Goal: Task Accomplishment & Management: Use online tool/utility

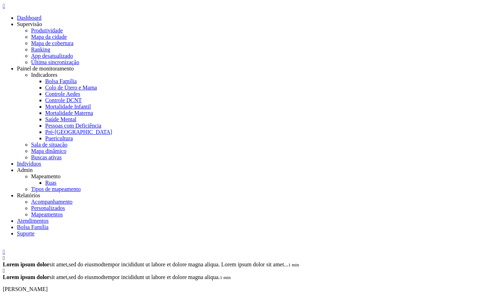
click at [13, 5] on div " Dashboard Supervisão Produtividade Mapa da cidade Mapa de cobertura Ranking A…" at bounding box center [246, 178] width 486 height 351
click at [5, 8] on icon "" at bounding box center [4, 6] width 2 height 6
click at [65, 205] on link "Personalizados" at bounding box center [48, 208] width 34 height 6
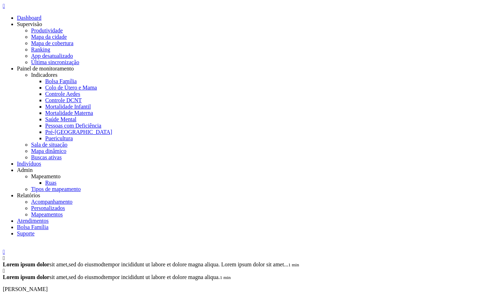
scroll to position [34, 0]
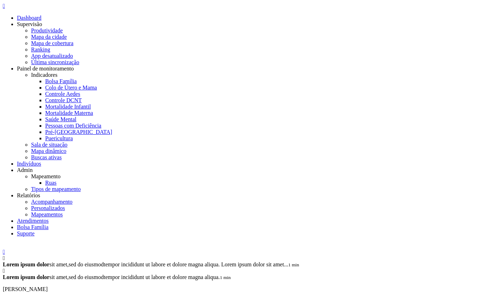
click at [5, 8] on icon "" at bounding box center [4, 6] width 2 height 6
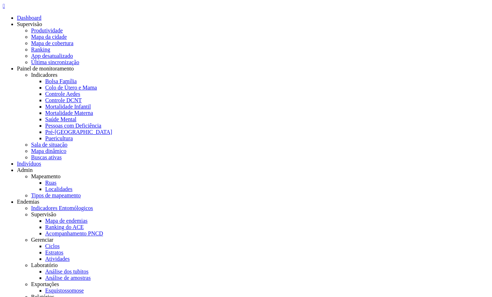
click at [89, 269] on link "Análise dos tubitos" at bounding box center [66, 272] width 43 height 6
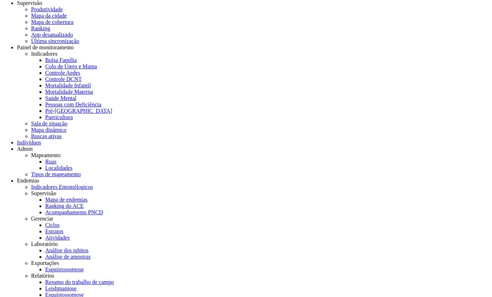
drag, startPoint x: 193, startPoint y: 133, endPoint x: 192, endPoint y: 140, distance: 6.8
drag, startPoint x: 209, startPoint y: 184, endPoint x: 214, endPoint y: 193, distance: 10.7
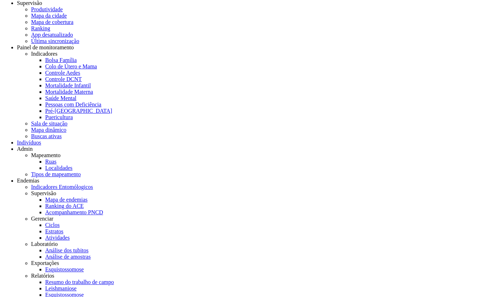
drag, startPoint x: 183, startPoint y: 126, endPoint x: 257, endPoint y: 130, distance: 74.2
drag, startPoint x: 182, startPoint y: 144, endPoint x: 249, endPoint y: 144, distance: 67.0
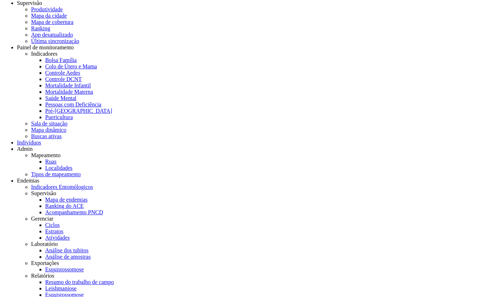
drag, startPoint x: 205, startPoint y: 173, endPoint x: 251, endPoint y: 170, distance: 46.0
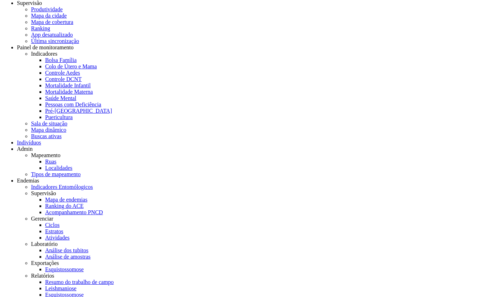
type input "**"
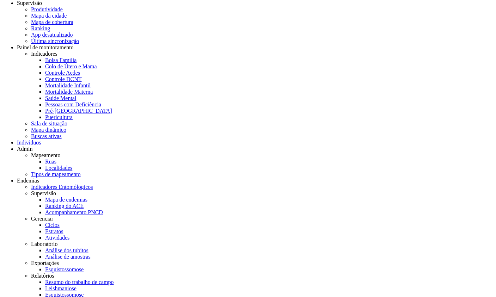
type input "**"
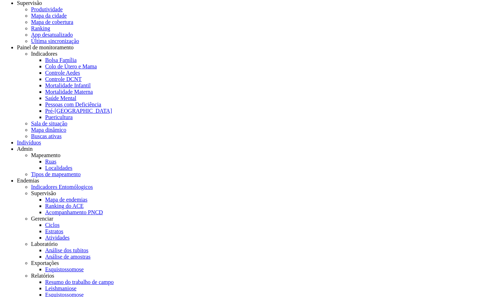
type input "*"
drag, startPoint x: 242, startPoint y: 155, endPoint x: 295, endPoint y: 162, distance: 53.7
drag, startPoint x: 201, startPoint y: 136, endPoint x: 237, endPoint y: 139, distance: 36.8
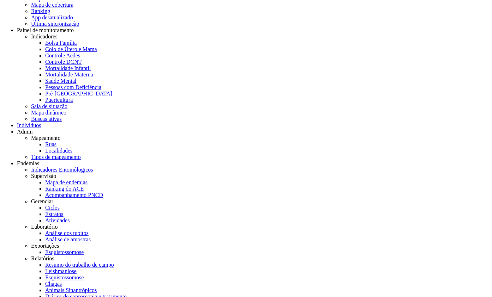
scroll to position [48, 0]
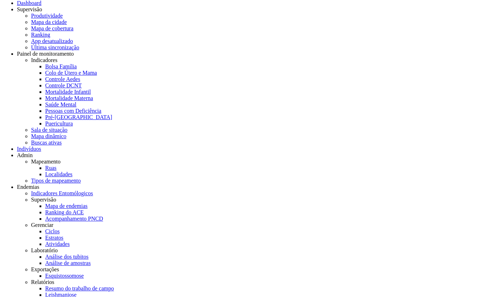
scroll to position [0, 0]
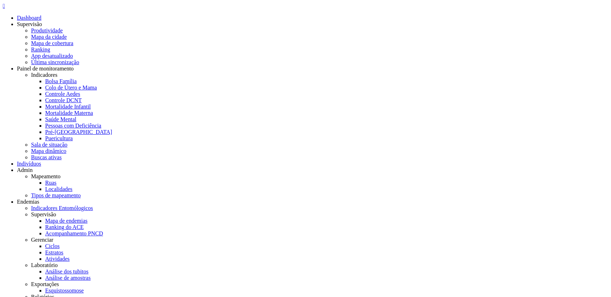
click at [7, 9] on div "" at bounding box center [305, 6] width 605 height 6
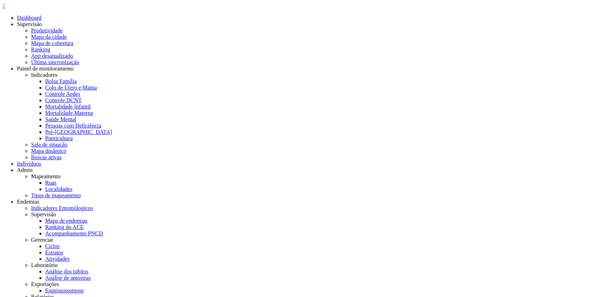
click at [56, 180] on link "Ruas" at bounding box center [50, 183] width 11 height 6
click at [4, 11] on header " Dashboard Supervisão Produtividade Mapa da cidade Mapa de cobertura Ranking A…" at bounding box center [305, 258] width 605 height 510
click at [19, 8] on div "" at bounding box center [305, 6] width 605 height 6
click at [60, 243] on link "Ciclos" at bounding box center [52, 246] width 14 height 6
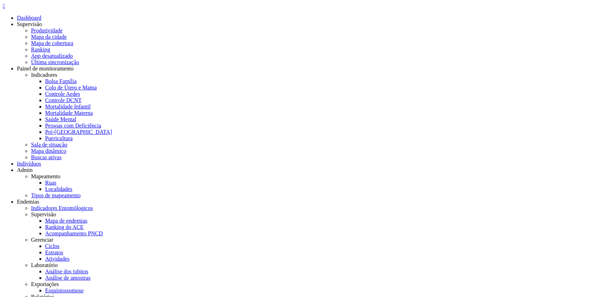
select select "*"
type input "*****"
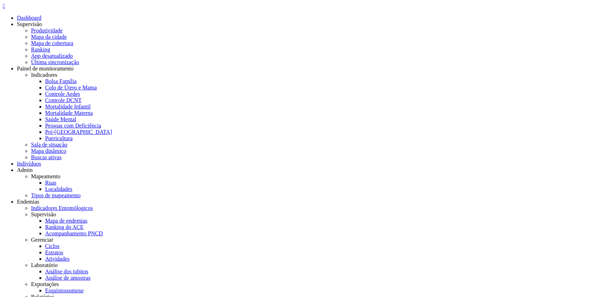
type input "**********"
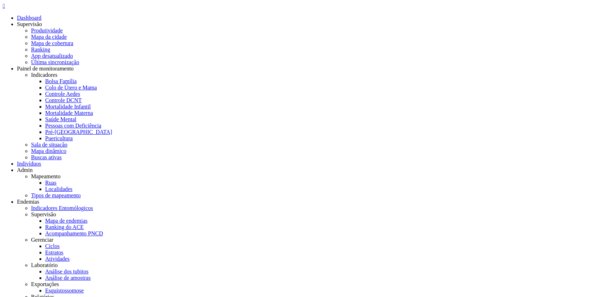
click at [12, 6] on div "" at bounding box center [305, 6] width 605 height 6
click at [89, 269] on link "Análise dos tubitos" at bounding box center [66, 272] width 43 height 6
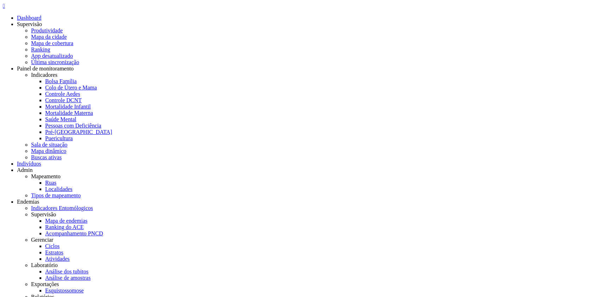
drag, startPoint x: 446, startPoint y: 84, endPoint x: 442, endPoint y: 89, distance: 5.7
click at [5, 9] on icon "" at bounding box center [4, 6] width 2 height 6
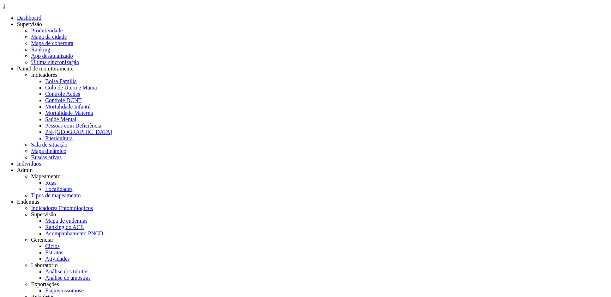
click at [91, 275] on link "Análise de amostras" at bounding box center [67, 278] width 45 height 6
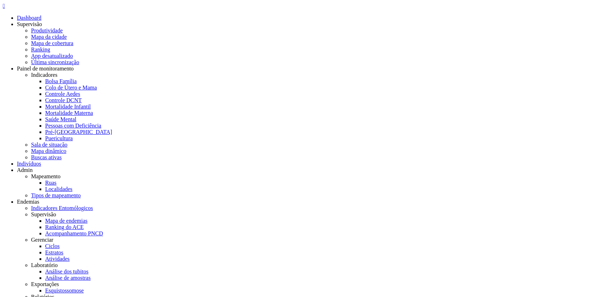
type input "**********"
select select "*"
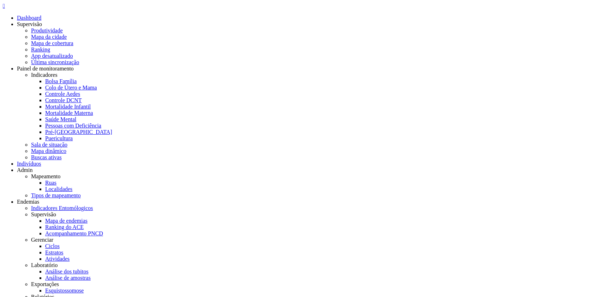
type input "**********"
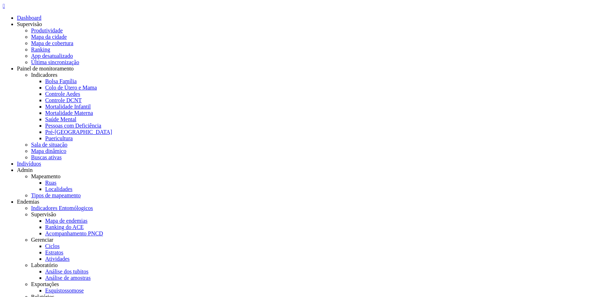
drag, startPoint x: 219, startPoint y: 99, endPoint x: 192, endPoint y: 109, distance: 28.7
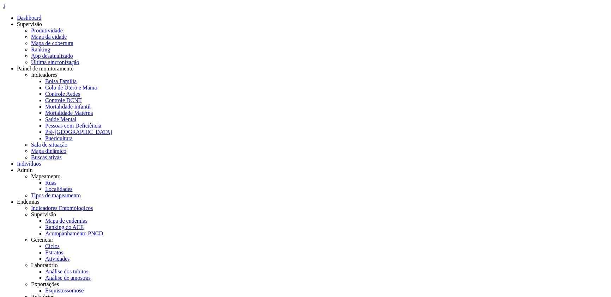
click at [14, 5] on div "" at bounding box center [305, 6] width 605 height 6
click at [89, 269] on link "Análise dos tubitos" at bounding box center [66, 272] width 43 height 6
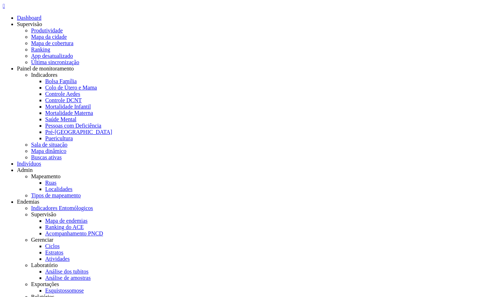
click at [89, 269] on link "Análise dos tubitos" at bounding box center [66, 272] width 43 height 6
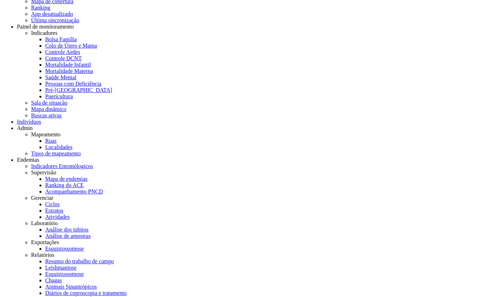
scroll to position [42, 0]
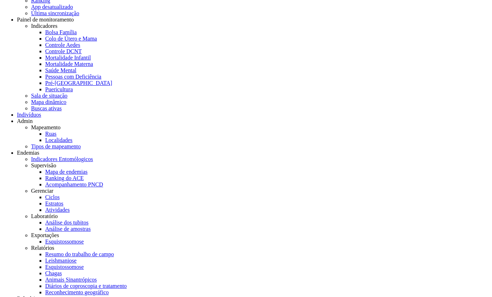
scroll to position [52, 0]
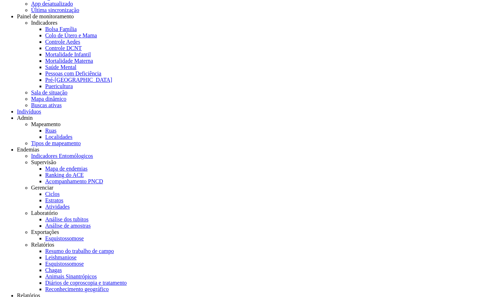
drag, startPoint x: 170, startPoint y: 270, endPoint x: 187, endPoint y: 254, distance: 23.4
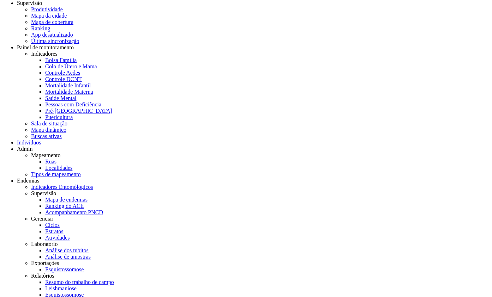
scroll to position [48, 0]
